Goal: Task Accomplishment & Management: Manage account settings

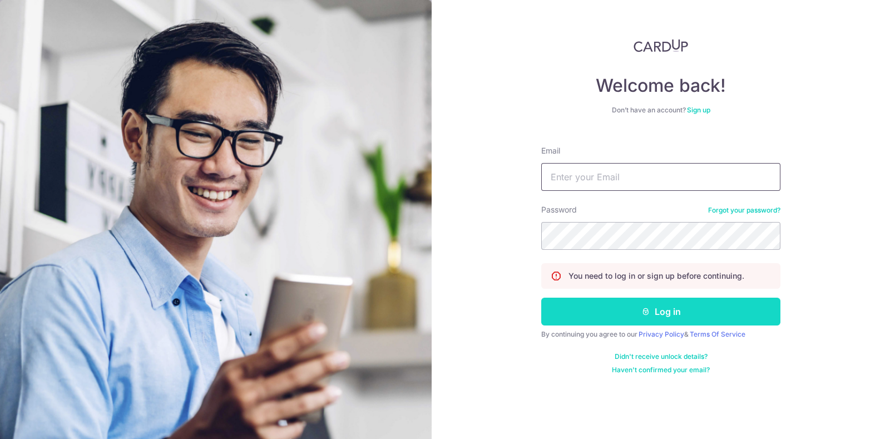
type input "[EMAIL_ADDRESS][DOMAIN_NAME]"
click at [668, 306] on button "Log in" at bounding box center [660, 312] width 239 height 28
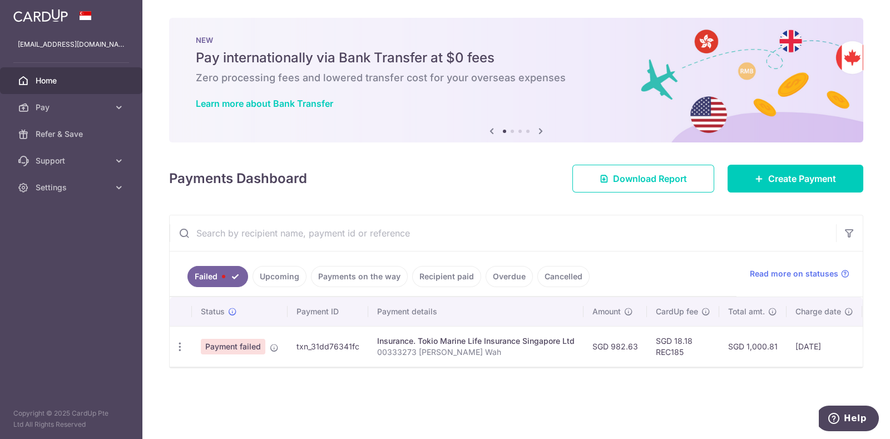
click at [85, 81] on span "Home" at bounding box center [72, 80] width 73 height 11
click at [282, 275] on link "Upcoming" at bounding box center [280, 276] width 54 height 21
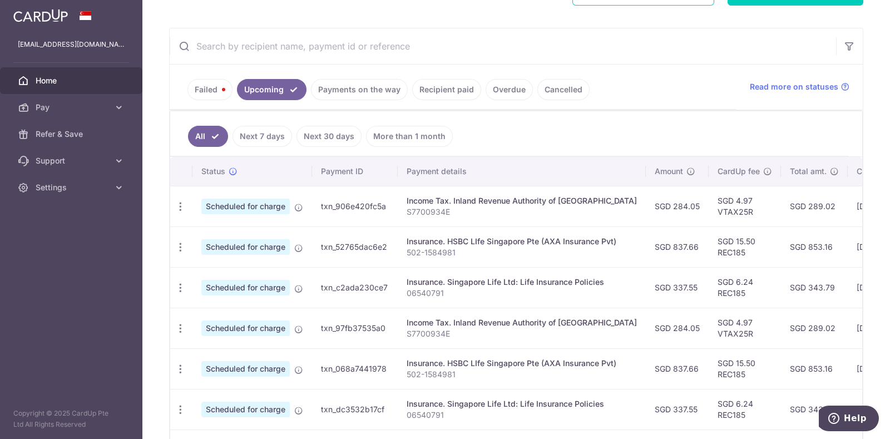
scroll to position [209, 0]
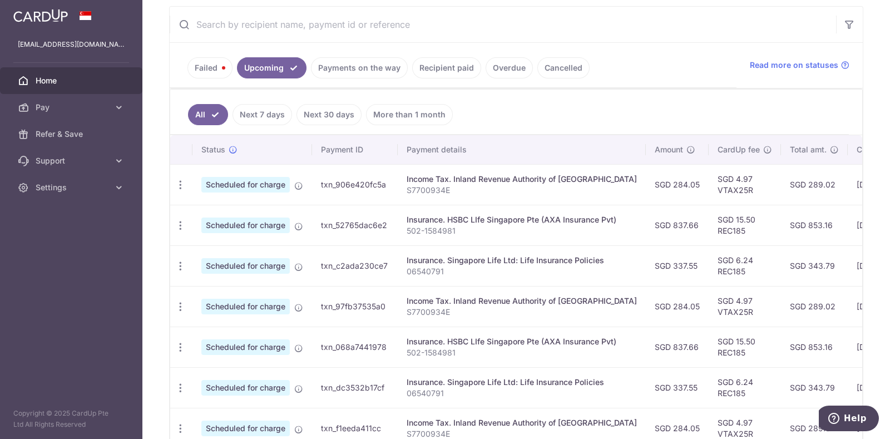
click at [561, 67] on link "Cancelled" at bounding box center [563, 67] width 52 height 21
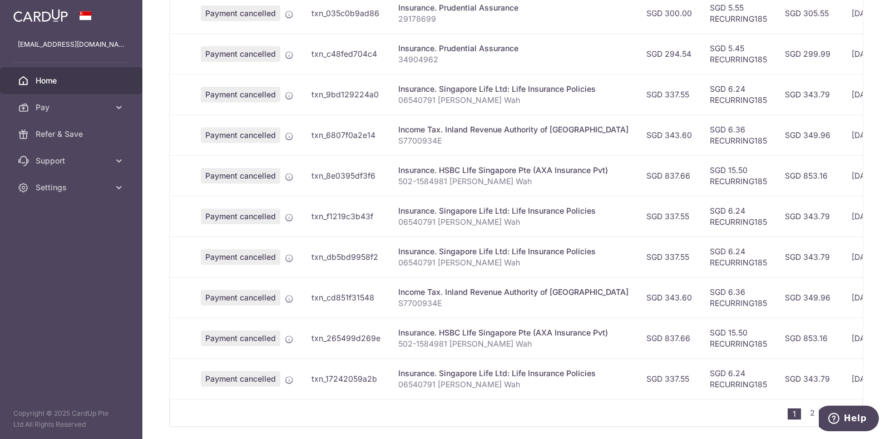
scroll to position [378, 0]
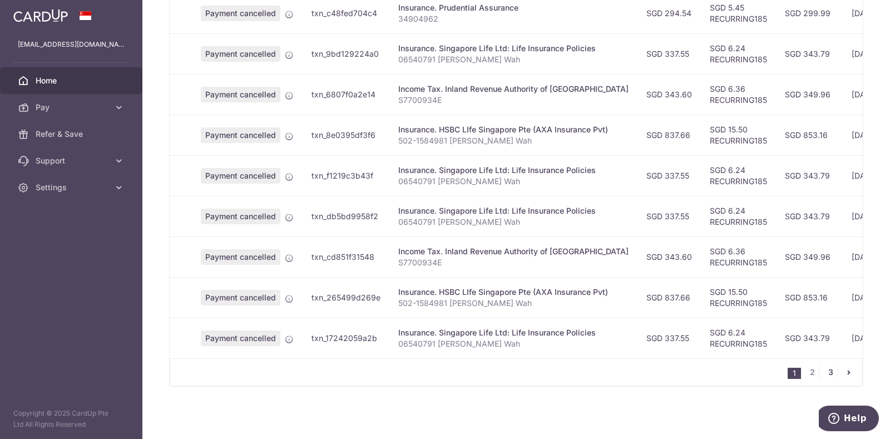
click at [826, 372] on link "3" at bounding box center [830, 371] width 13 height 13
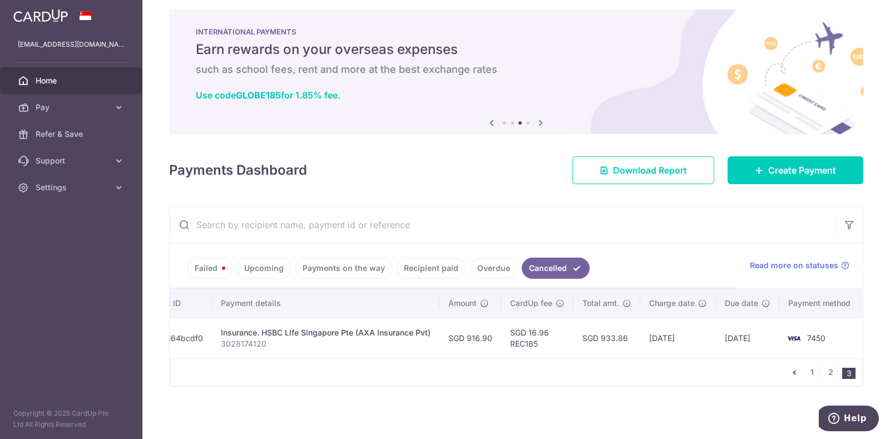
scroll to position [0, 175]
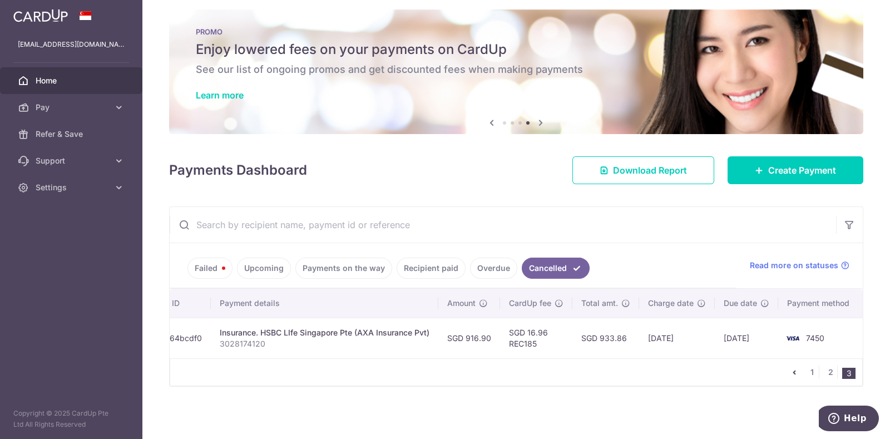
click at [211, 260] on link "Failed" at bounding box center [209, 268] width 45 height 21
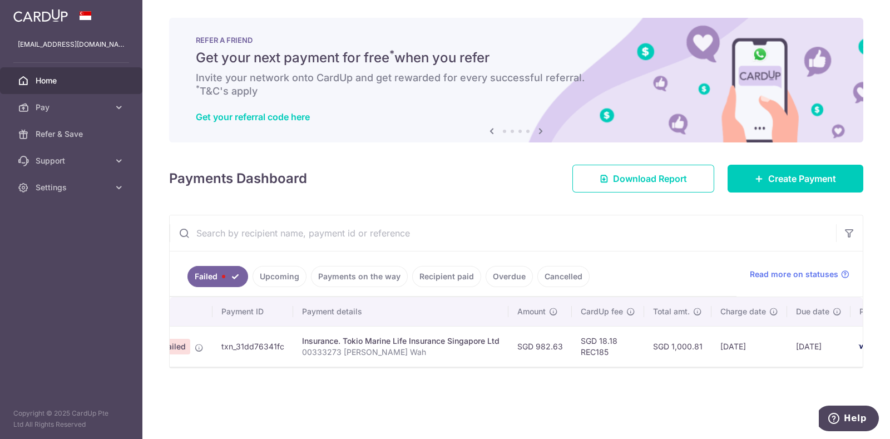
scroll to position [0, 0]
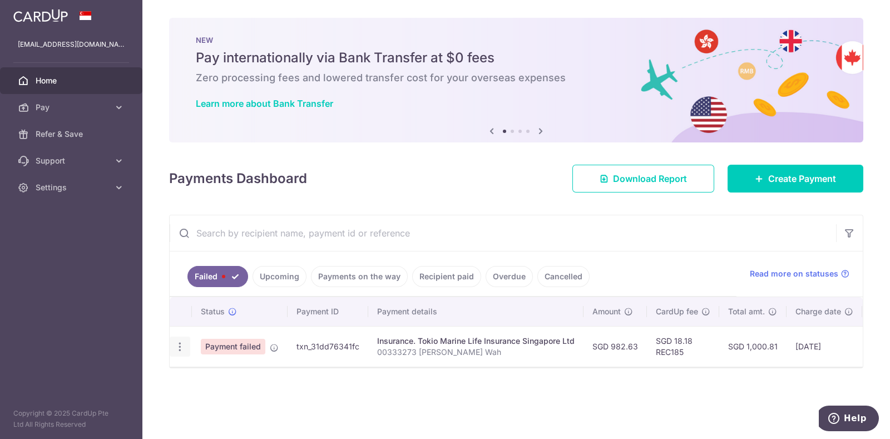
click at [177, 352] on div "Update payment" at bounding box center [180, 347] width 21 height 21
click at [180, 349] on icon "button" at bounding box center [180, 347] width 12 height 12
click at [220, 375] on span "Update payment" at bounding box center [239, 376] width 76 height 13
radio input "true"
type input "982.63"
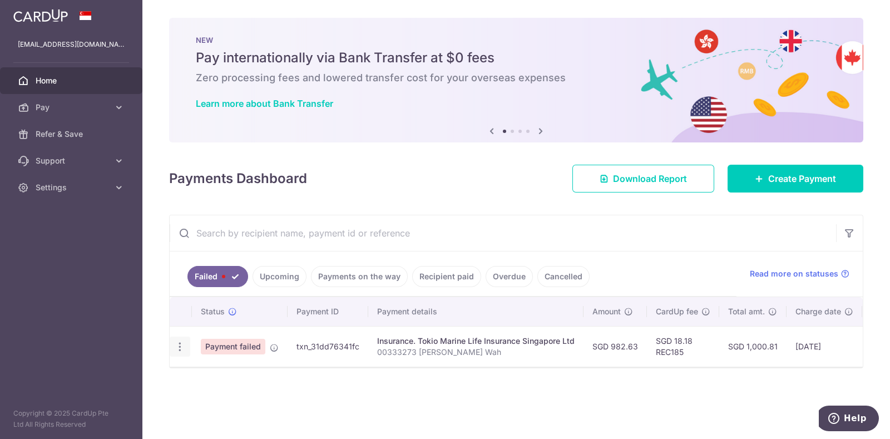
type input "00333273 Siew Mun Wah"
type input "REC185"
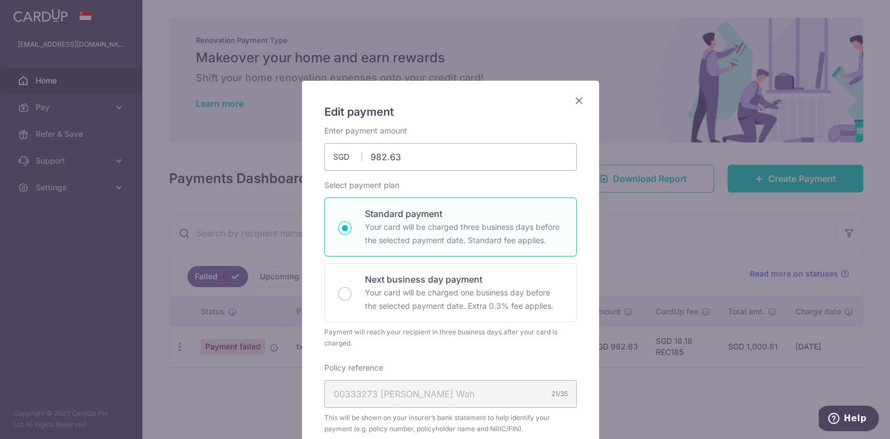
scroll to position [139, 0]
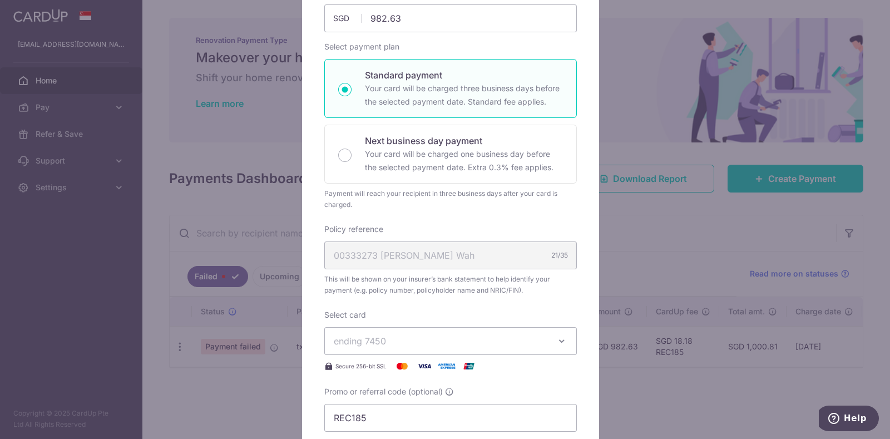
click at [416, 245] on div "00333273 Siew Mun Wah 21/35" at bounding box center [450, 255] width 253 height 28
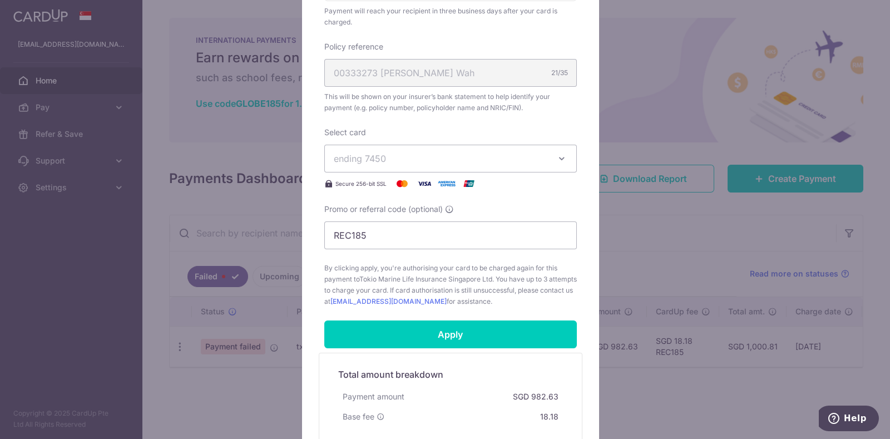
scroll to position [0, 0]
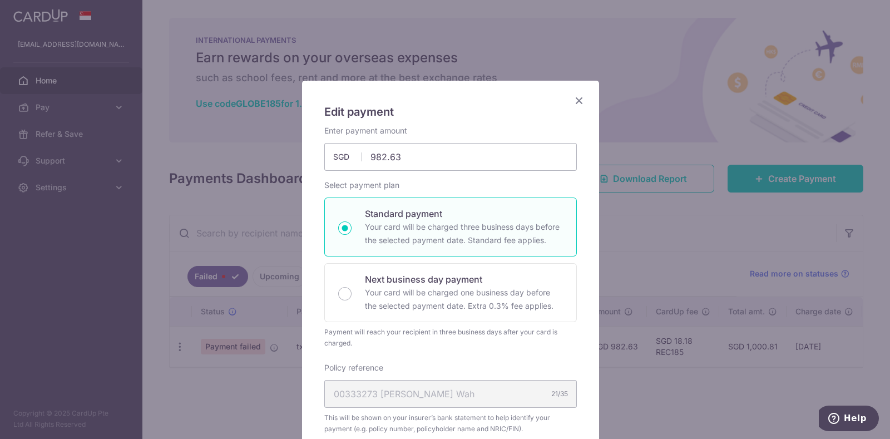
click at [576, 101] on icon "Close" at bounding box center [578, 100] width 13 height 14
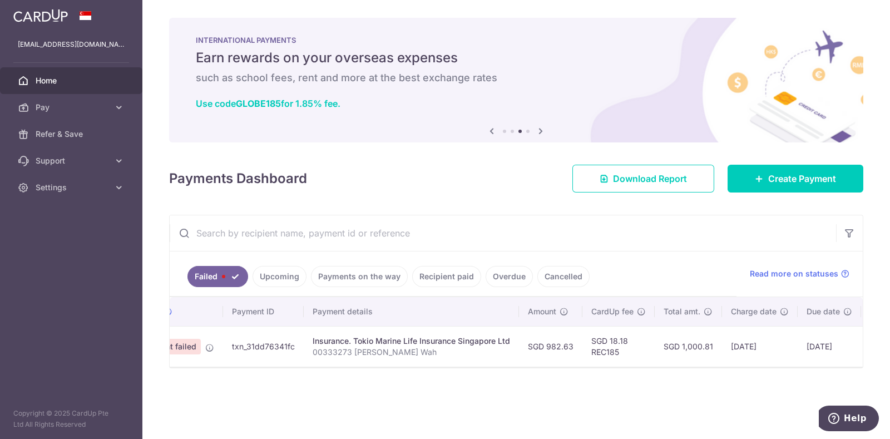
scroll to position [0, 139]
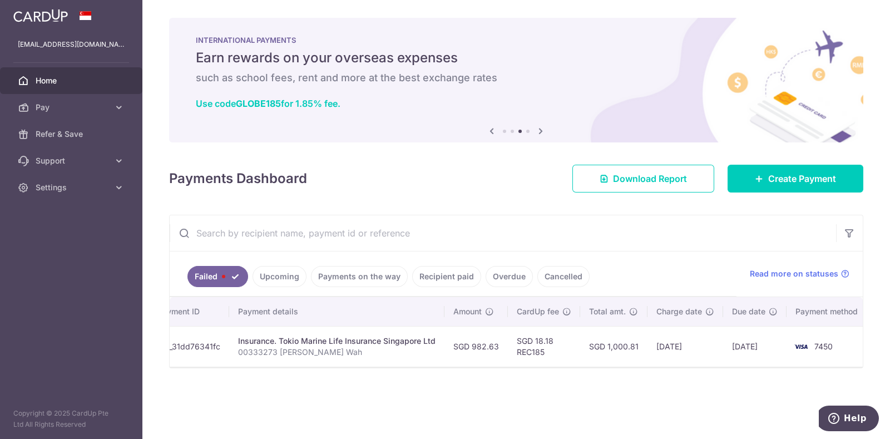
click at [795, 344] on img at bounding box center [801, 346] width 22 height 13
click at [752, 347] on td "02/10/2025" at bounding box center [754, 346] width 63 height 41
click at [652, 345] on td "29/09/2025" at bounding box center [686, 346] width 76 height 41
click at [614, 345] on td "SGD 1,000.81" at bounding box center [613, 346] width 67 height 41
click at [515, 349] on td "SGD 18.18 REC185" at bounding box center [544, 346] width 72 height 41
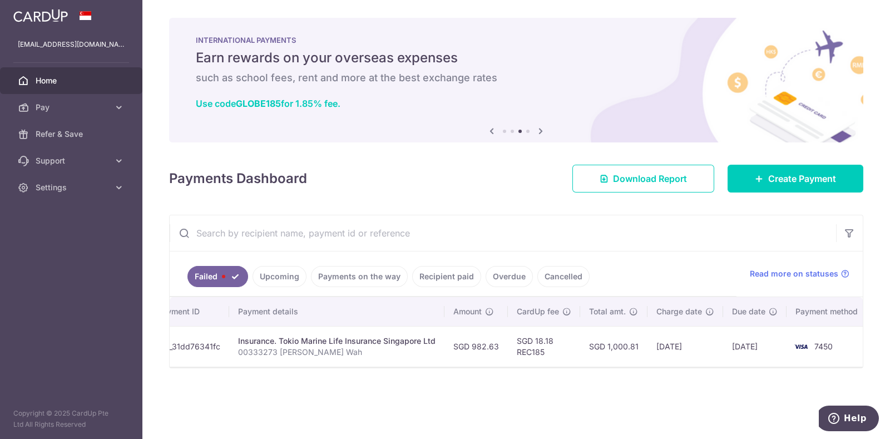
click at [467, 346] on td "SGD 982.63" at bounding box center [475, 346] width 63 height 41
click at [376, 340] on div "Insurance. Tokio Marine Life Insurance Singapore Ltd" at bounding box center [336, 340] width 197 height 11
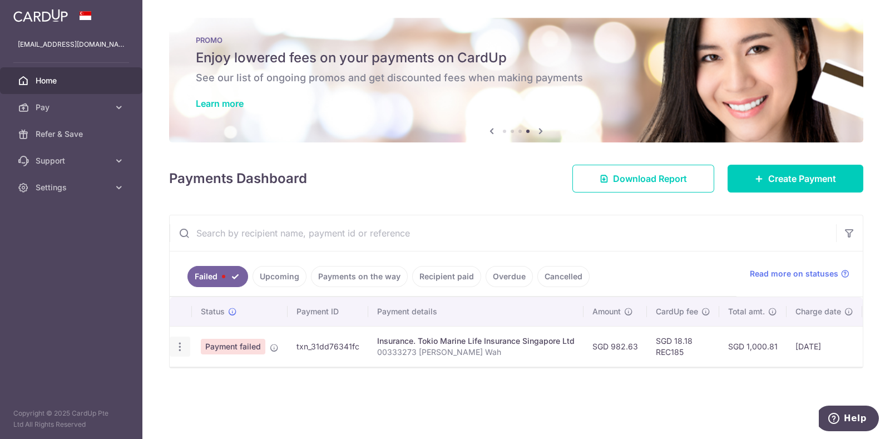
click at [178, 346] on icon "button" at bounding box center [180, 347] width 12 height 12
click at [236, 348] on span "Payment failed" at bounding box center [233, 347] width 65 height 16
click at [314, 349] on td "txn_31dd76341fc" at bounding box center [328, 346] width 81 height 41
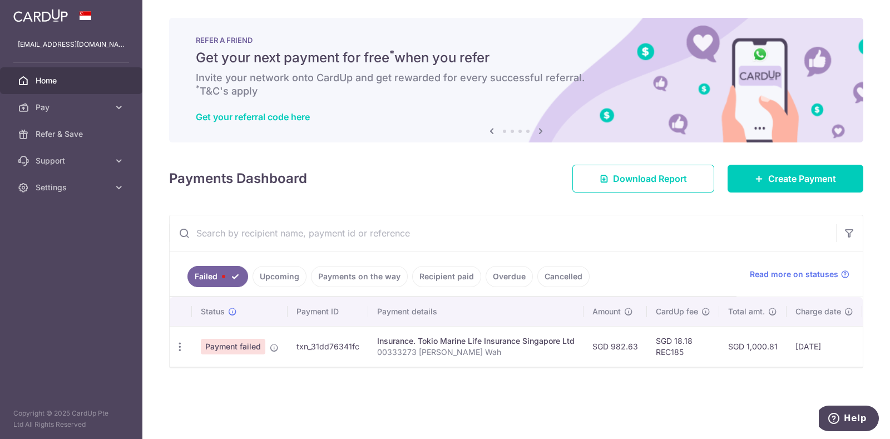
click at [619, 340] on td "SGD 982.63" at bounding box center [615, 346] width 63 height 41
click at [525, 344] on div "Insurance. Tokio Marine Life Insurance Singapore Ltd" at bounding box center [475, 340] width 197 height 11
click at [337, 343] on td "txn_31dd76341fc" at bounding box center [328, 346] width 81 height 41
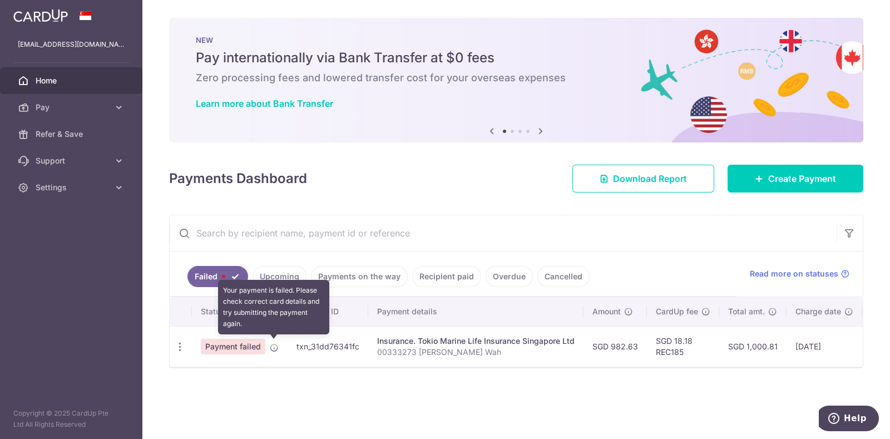
click at [272, 347] on icon at bounding box center [274, 347] width 9 height 9
